Goal: Task Accomplishment & Management: Manage account settings

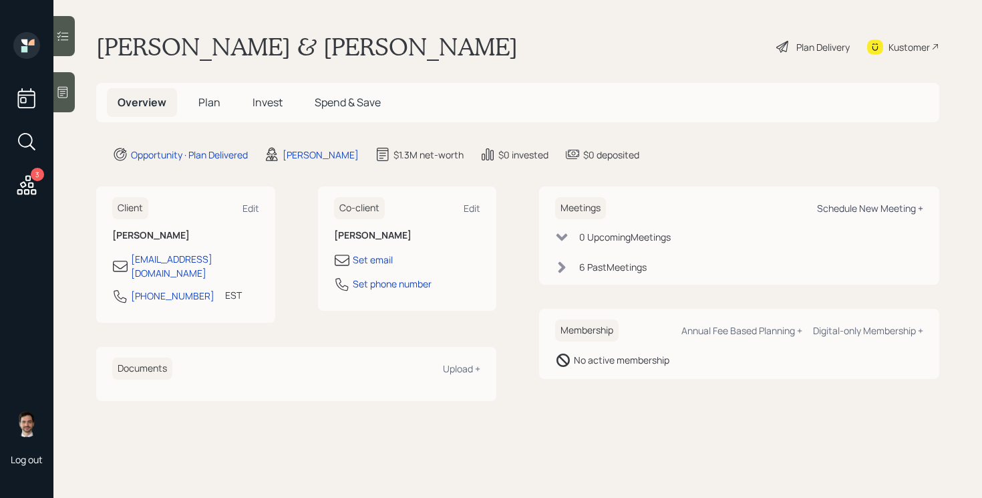
click at [881, 214] on div "Schedule New Meeting +" at bounding box center [870, 208] width 106 height 13
select select "ef6b64e1-8f62-4a74-b865-a7df4b35b836"
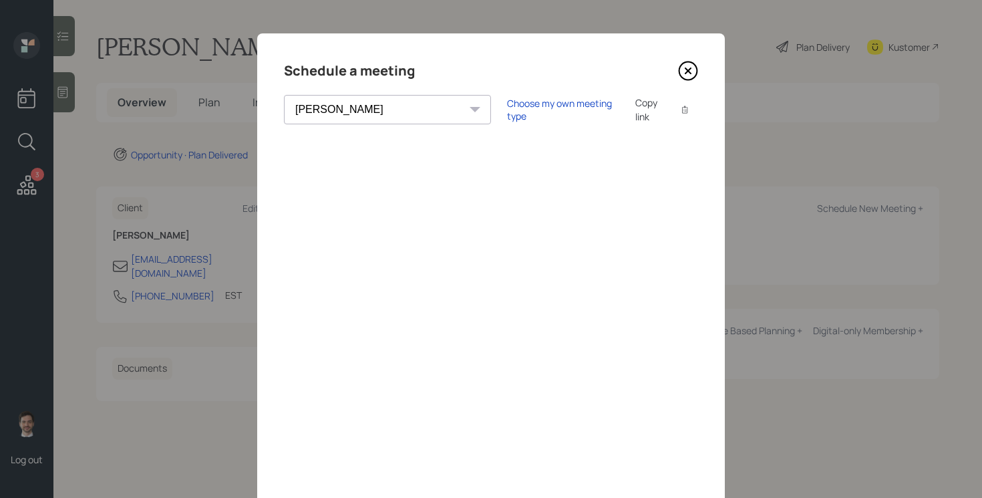
click at [686, 62] on icon at bounding box center [689, 71] width 18 height 18
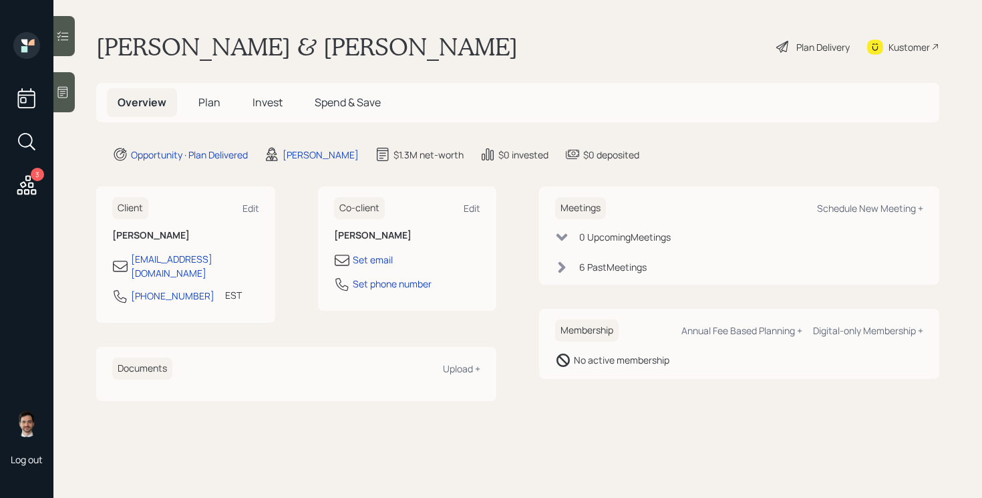
click at [28, 193] on icon at bounding box center [26, 184] width 19 height 19
